Goal: Task Accomplishment & Management: Manage account settings

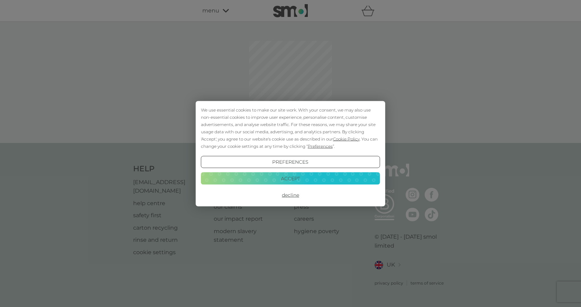
click at [290, 196] on button "Decline" at bounding box center [290, 195] width 179 height 12
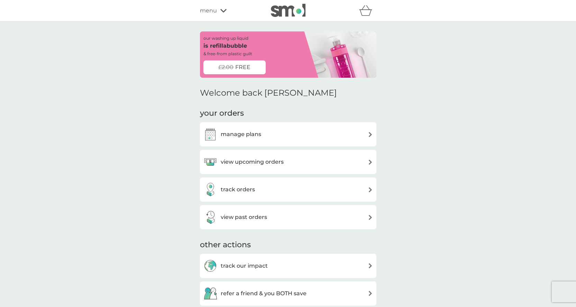
scroll to position [8, 0]
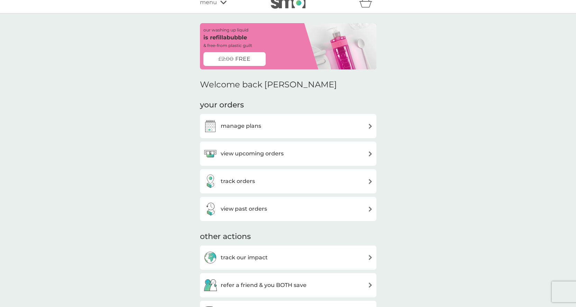
click at [208, 158] on img at bounding box center [210, 154] width 14 height 14
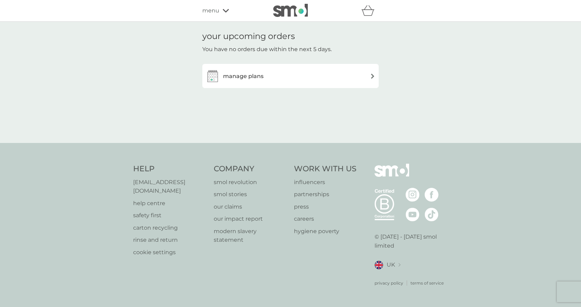
click at [251, 77] on h3 "manage plans" at bounding box center [243, 76] width 40 height 9
